Goal: Task Accomplishment & Management: Manage account settings

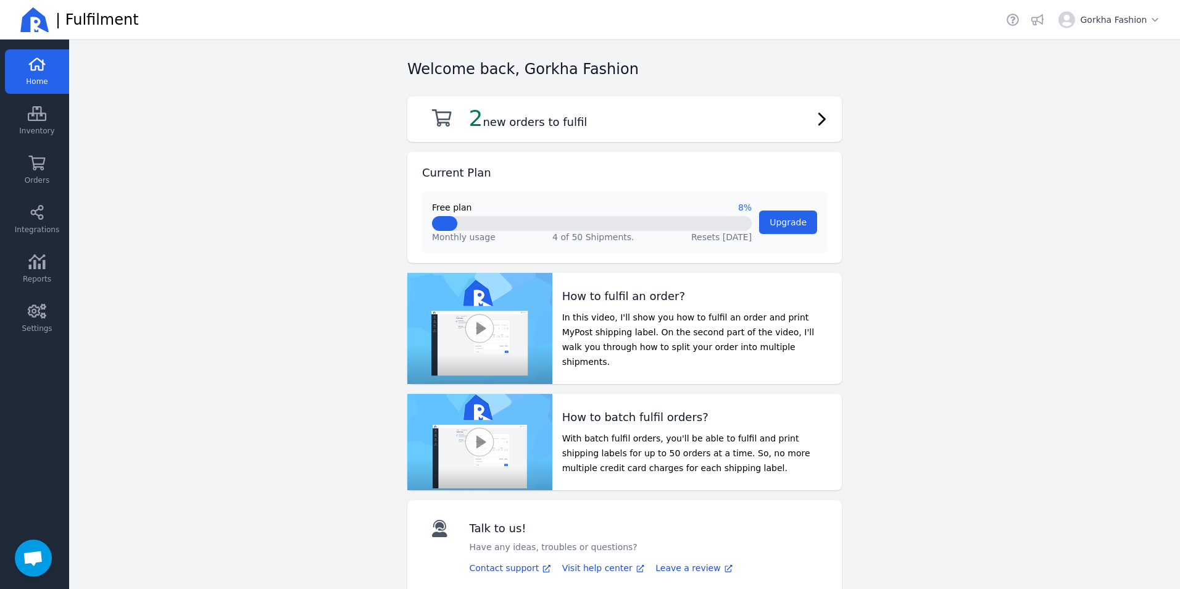
scroll to position [5, 0]
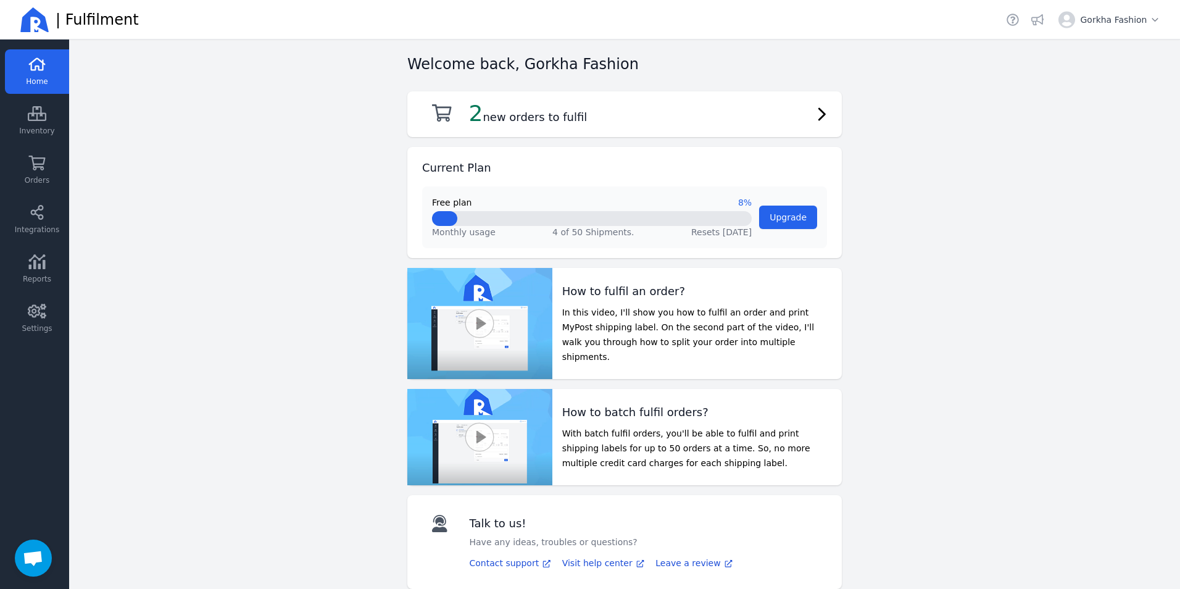
click at [33, 80] on span "Home" at bounding box center [37, 81] width 22 height 10
click at [30, 166] on icon at bounding box center [37, 162] width 19 height 15
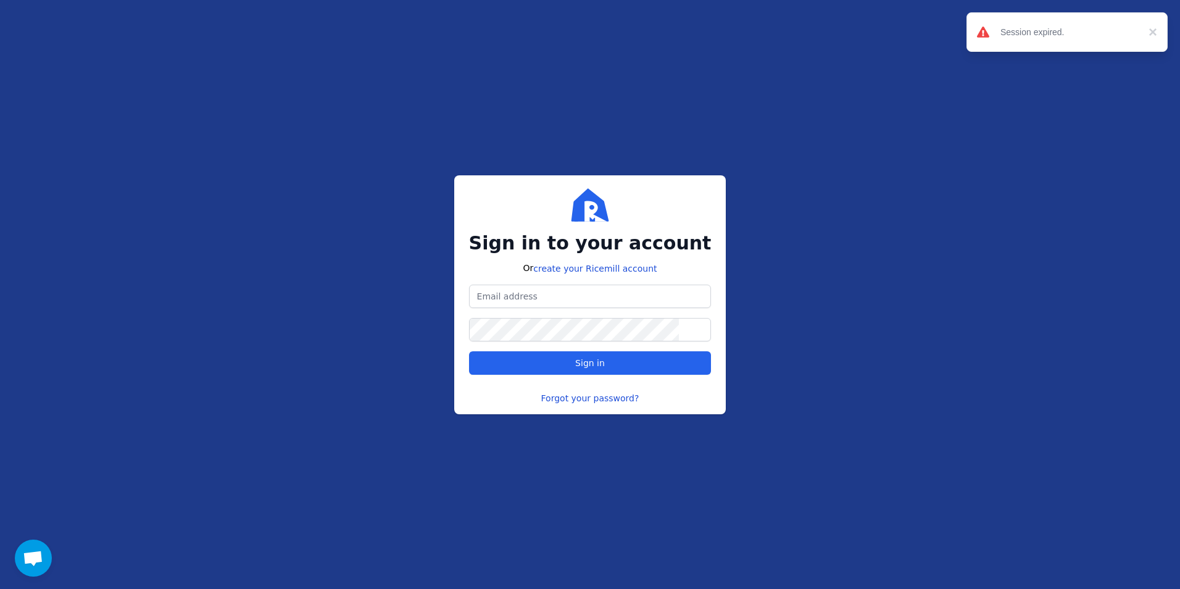
type input "[DOMAIN_NAME][EMAIL_ADDRESS][DOMAIN_NAME]"
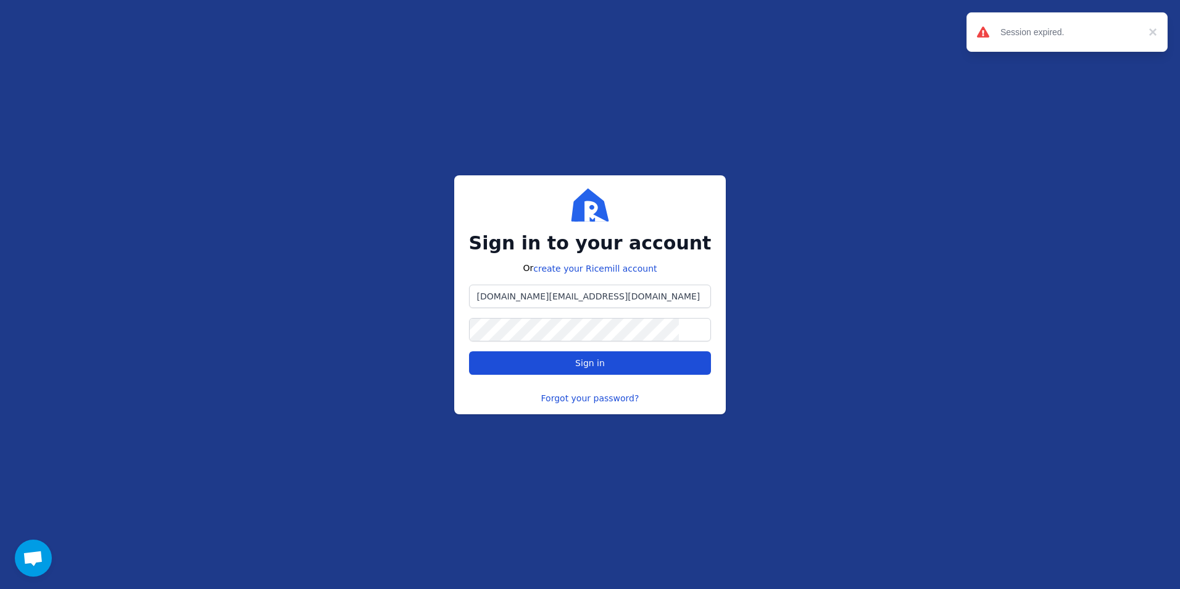
click at [609, 358] on span "Sign in" at bounding box center [589, 363] width 221 height 12
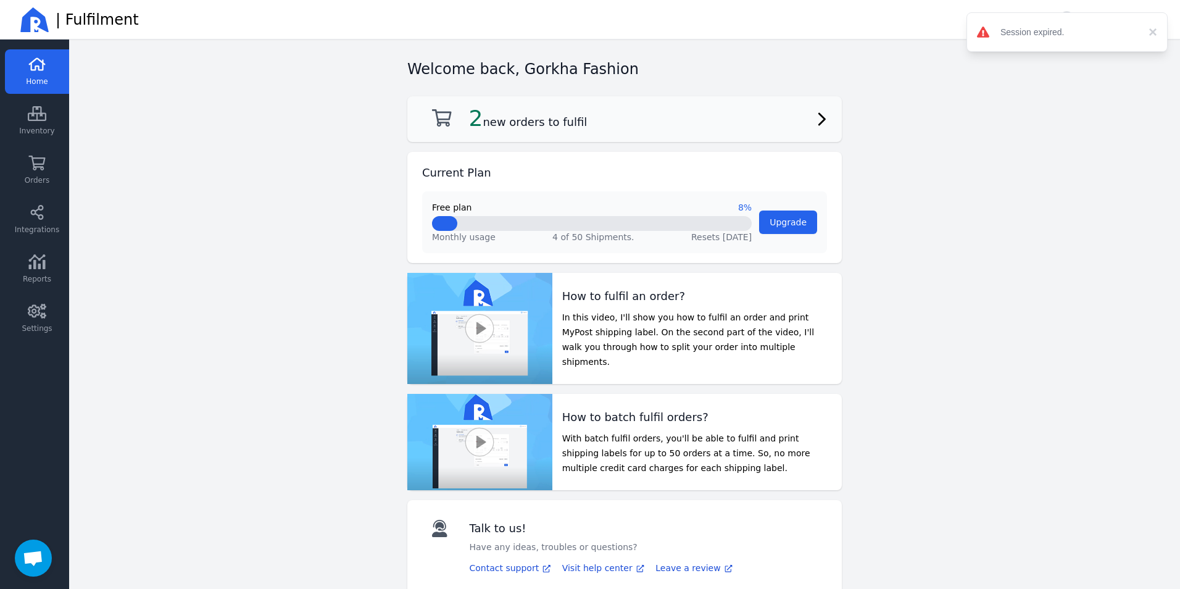
click at [545, 129] on h2 "2 new orders to fulfil" at bounding box center [528, 118] width 118 height 25
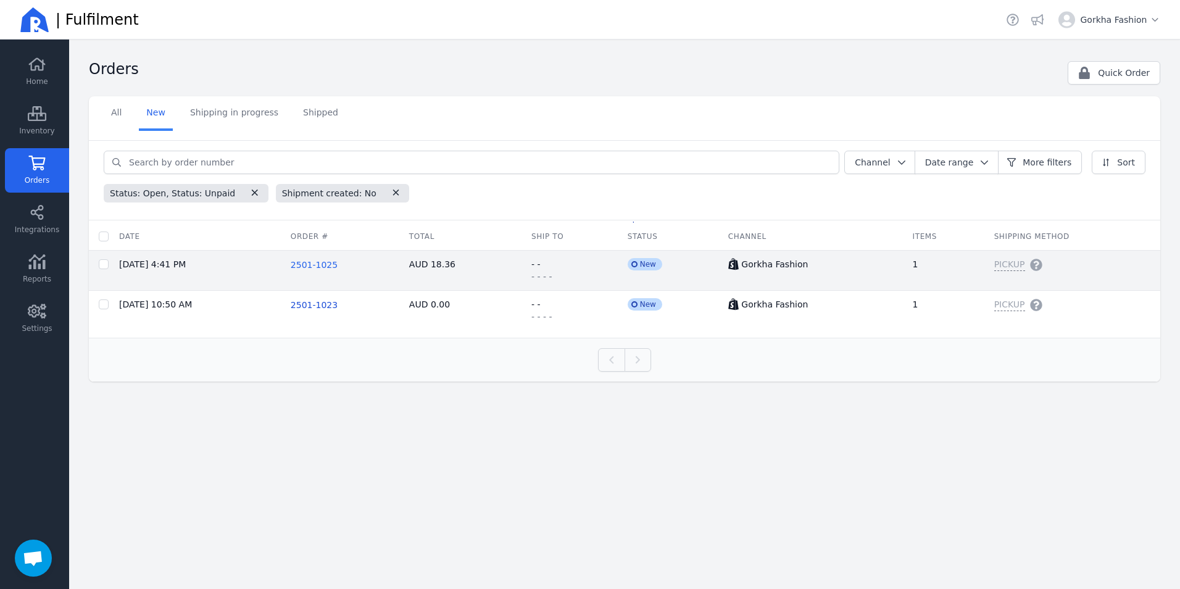
click at [316, 265] on span "2501-1025" at bounding box center [314, 265] width 47 height 10
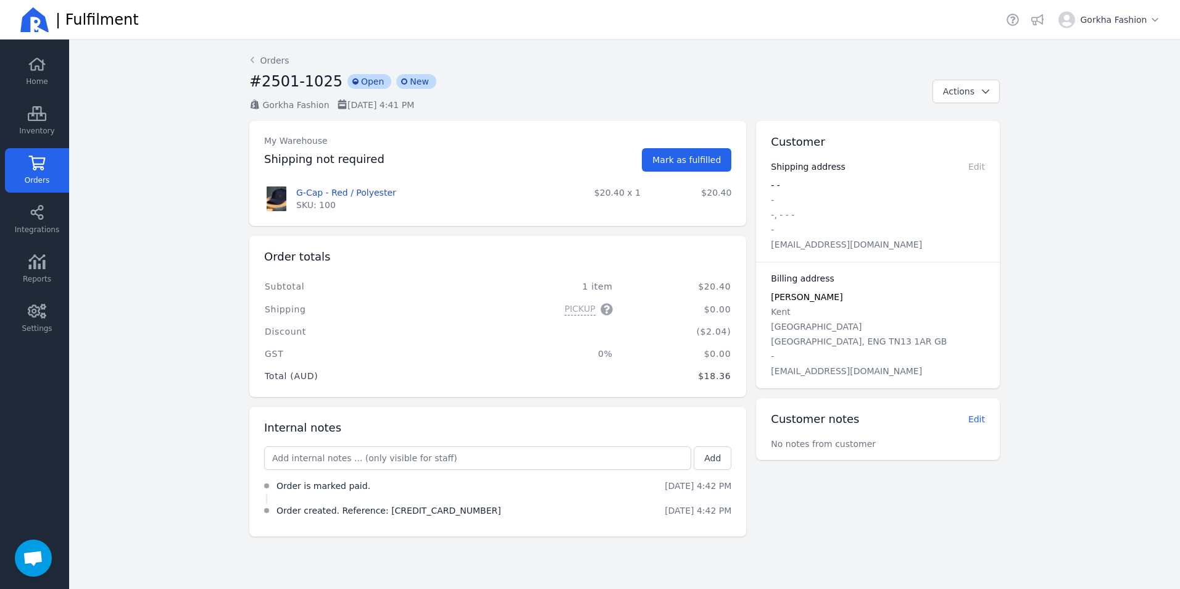
click at [36, 167] on icon at bounding box center [37, 162] width 17 height 15
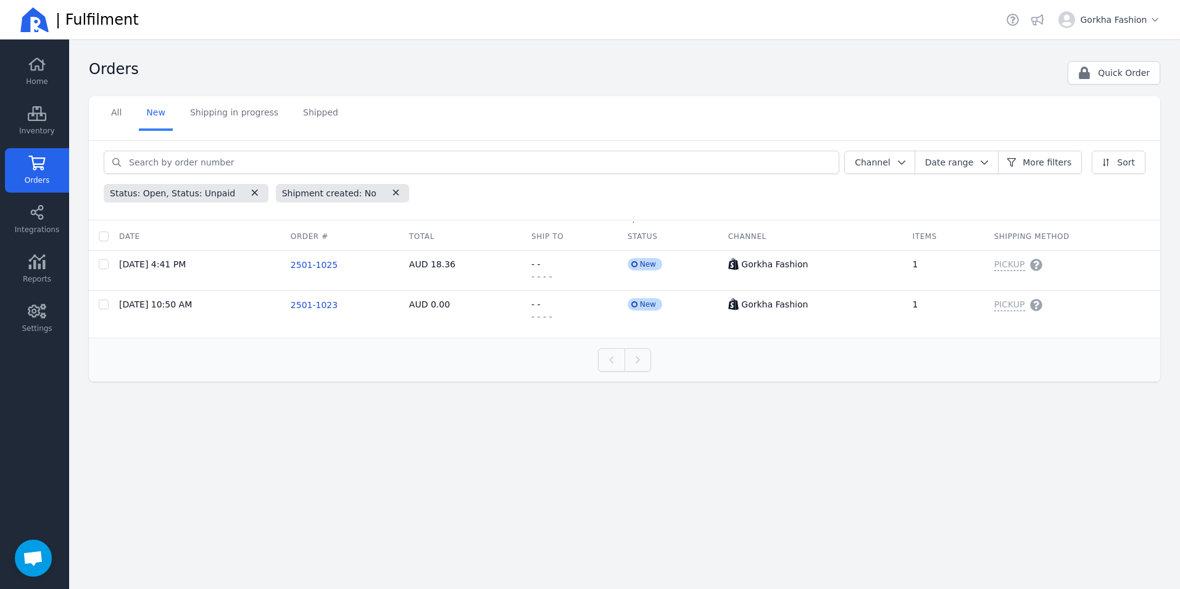
click at [38, 180] on span "Orders" at bounding box center [37, 180] width 25 height 10
click at [39, 180] on span "Orders" at bounding box center [37, 180] width 25 height 10
drag, startPoint x: 39, startPoint y: 180, endPoint x: 38, endPoint y: 64, distance: 116.6
click at [38, 64] on icon at bounding box center [37, 64] width 19 height 15
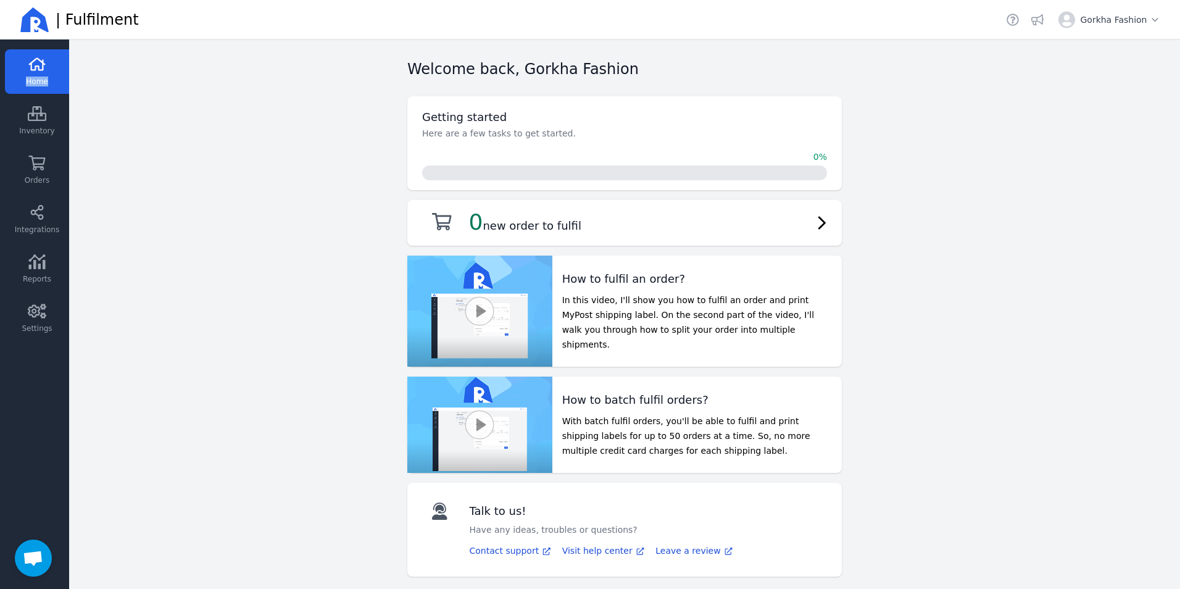
click at [38, 64] on icon at bounding box center [37, 64] width 19 height 15
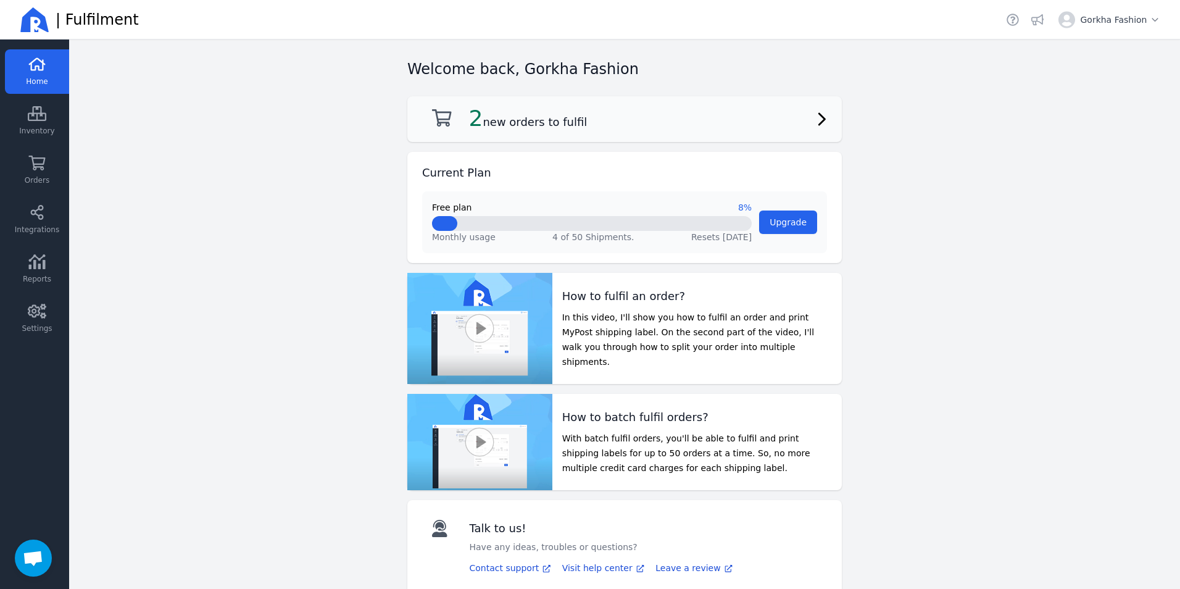
click at [469, 123] on span "2" at bounding box center [476, 117] width 14 height 25
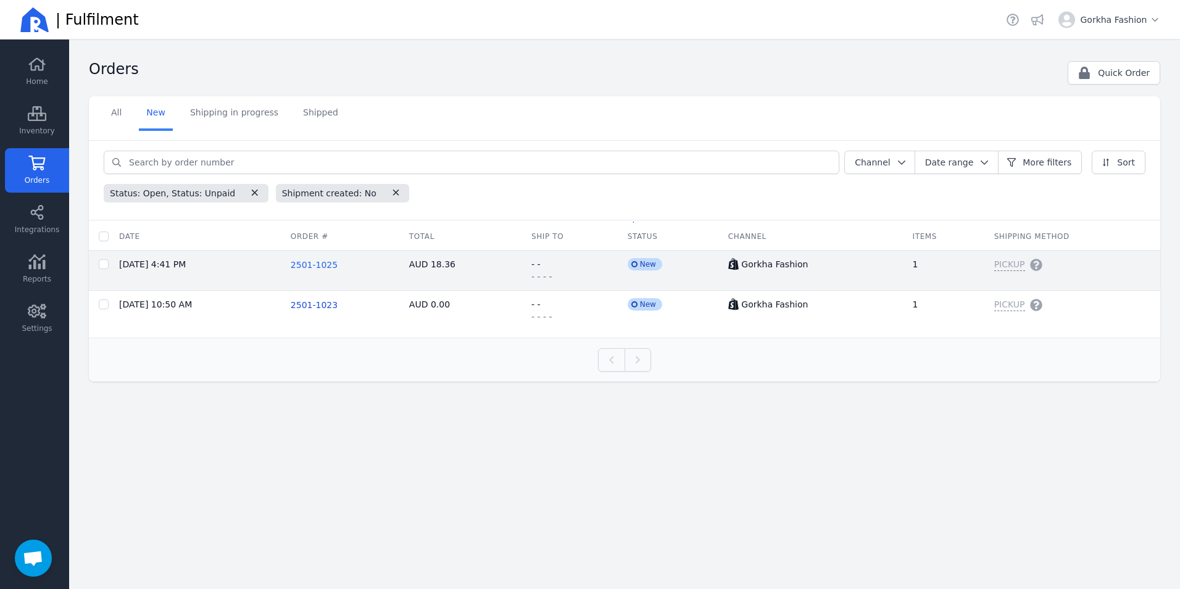
click at [332, 266] on span "2501-1025" at bounding box center [314, 265] width 47 height 10
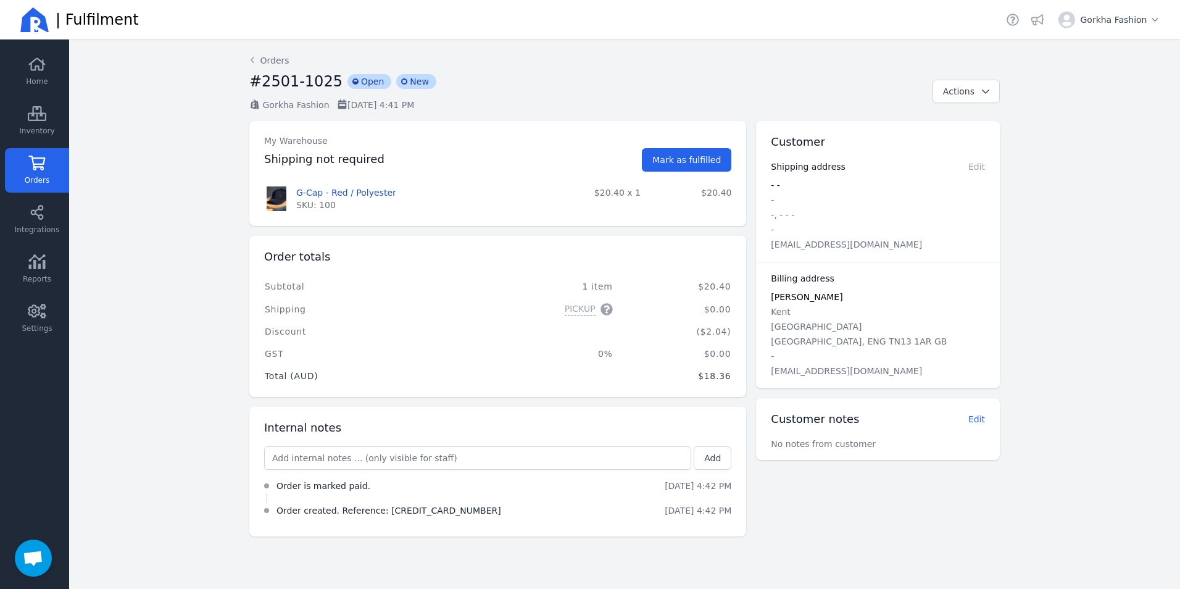
click at [52, 161] on link "Orders" at bounding box center [37, 170] width 64 height 44
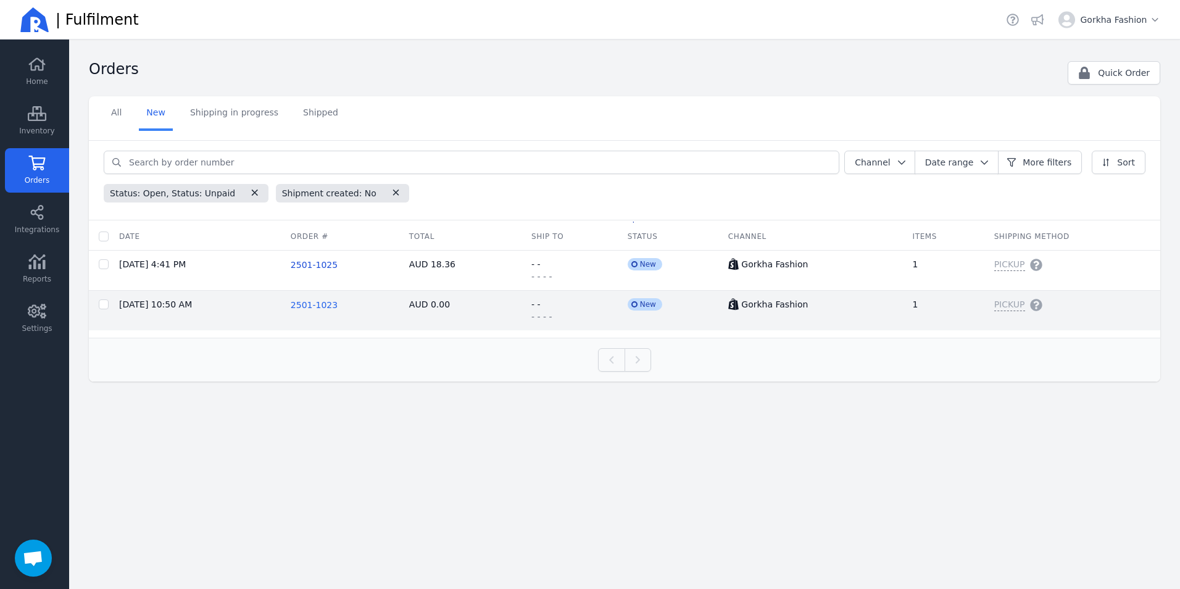
click at [337, 302] on span "2501-1023" at bounding box center [314, 305] width 47 height 10
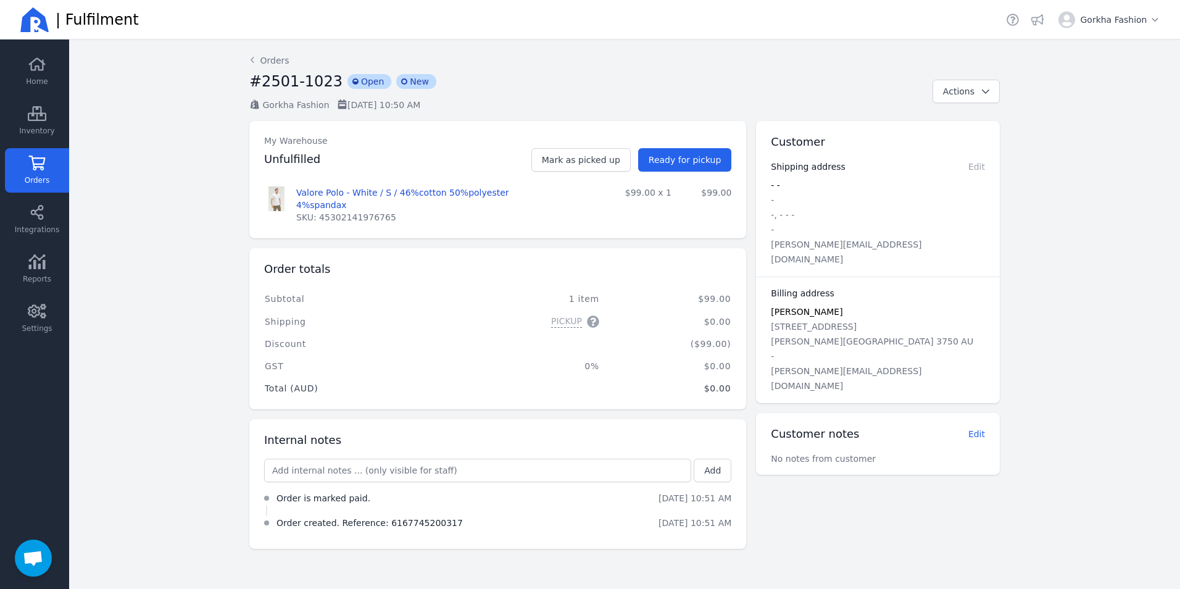
click at [43, 174] on link "Orders" at bounding box center [37, 170] width 64 height 44
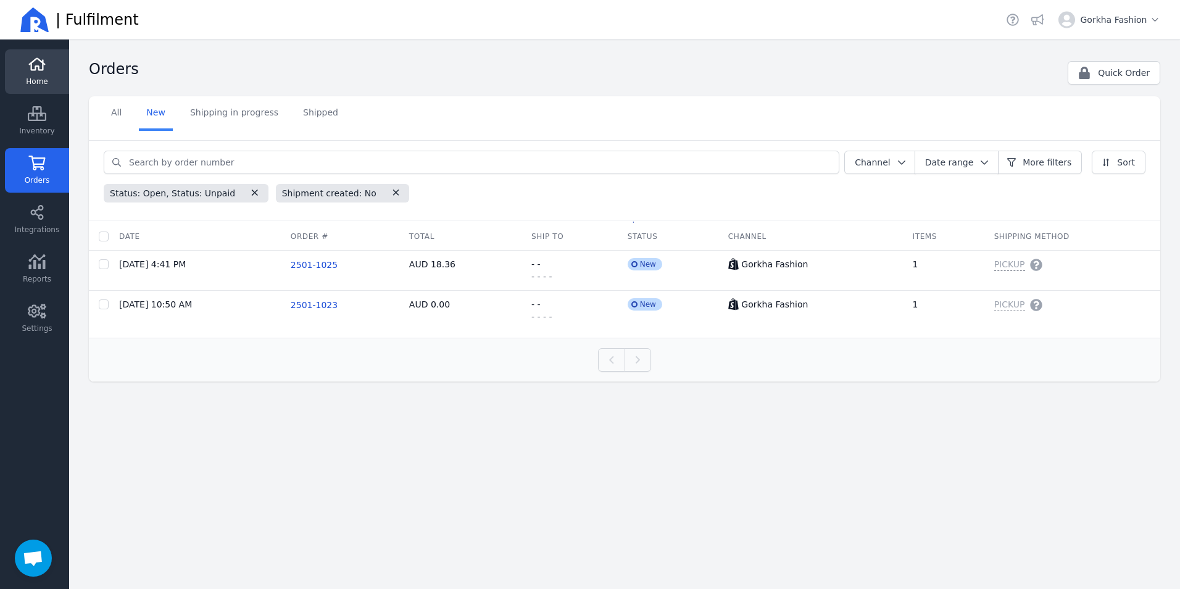
click at [47, 74] on link "Home" at bounding box center [37, 71] width 64 height 44
